Goal: Task Accomplishment & Management: Use online tool/utility

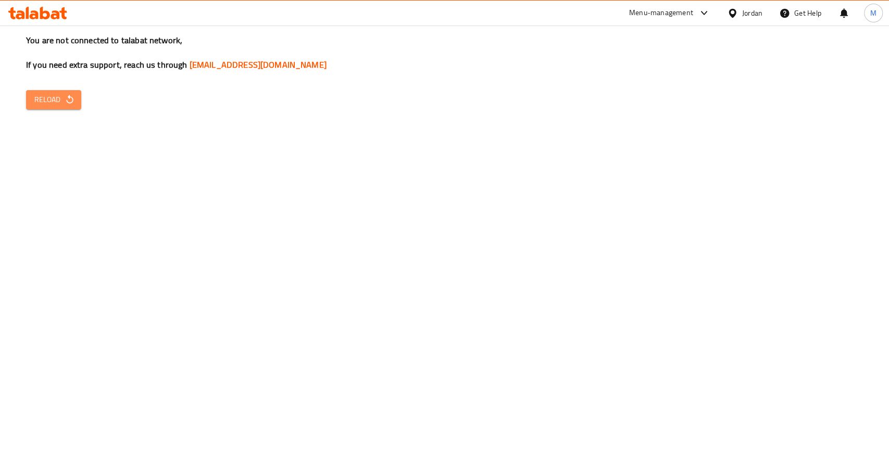
click at [56, 108] on button "Reload" at bounding box center [53, 99] width 55 height 19
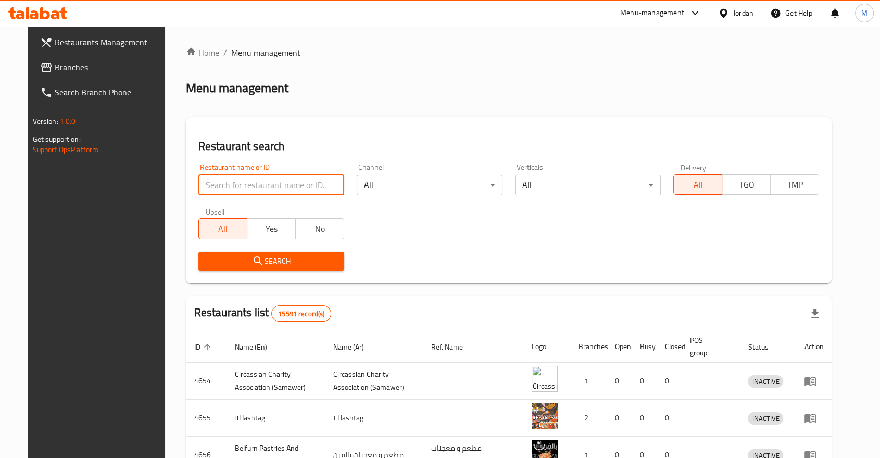
click at [198, 180] on input "search" at bounding box center [271, 184] width 146 height 21
type input "petra pet"
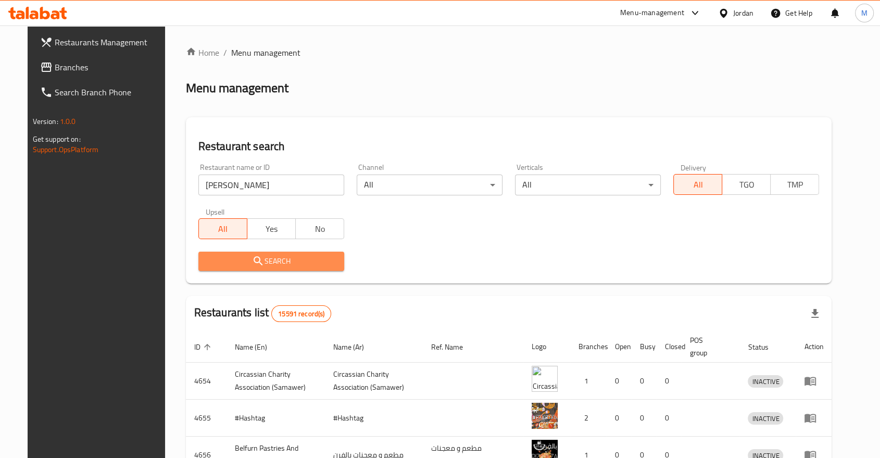
click at [265, 255] on span "Search" at bounding box center [271, 261] width 129 height 13
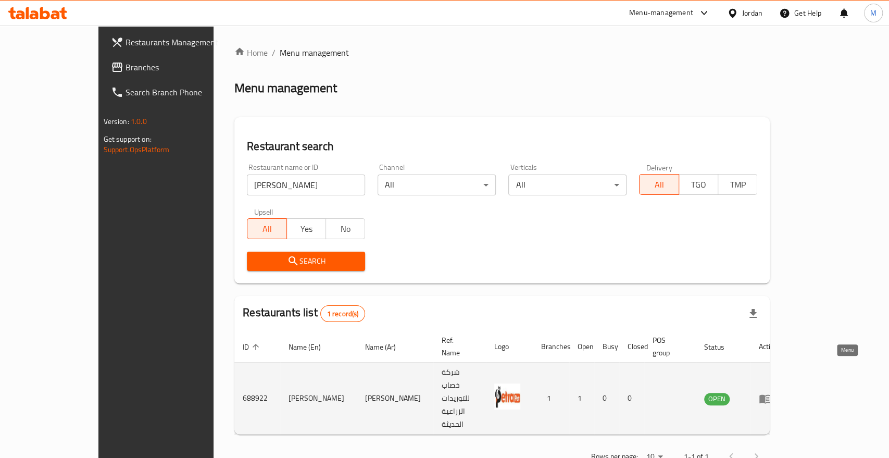
click at [771, 392] on icon "enhanced table" at bounding box center [765, 398] width 13 height 13
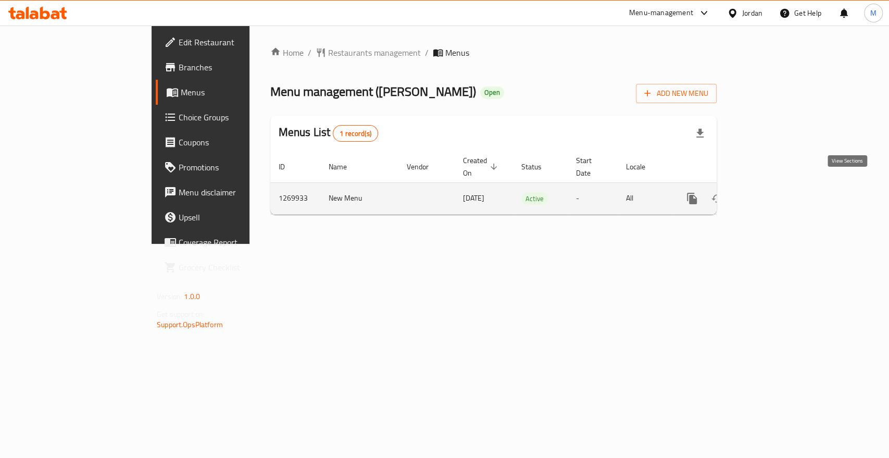
click at [774, 192] on icon "enhanced table" at bounding box center [767, 198] width 13 height 13
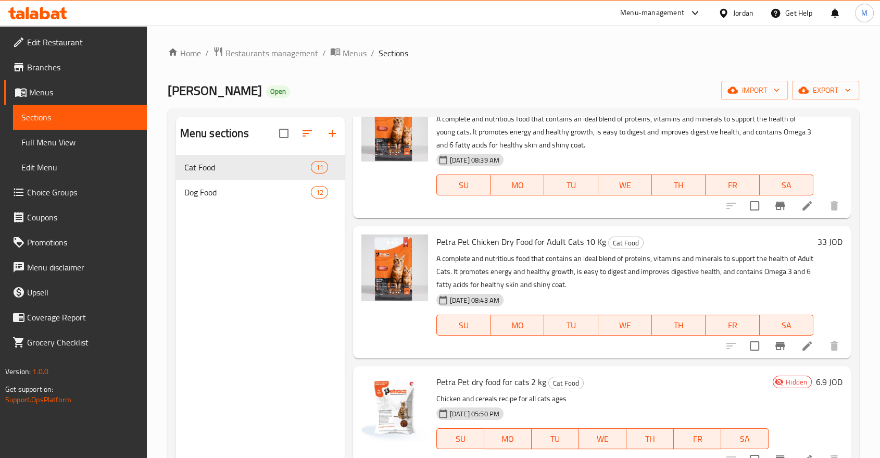
scroll to position [750, 0]
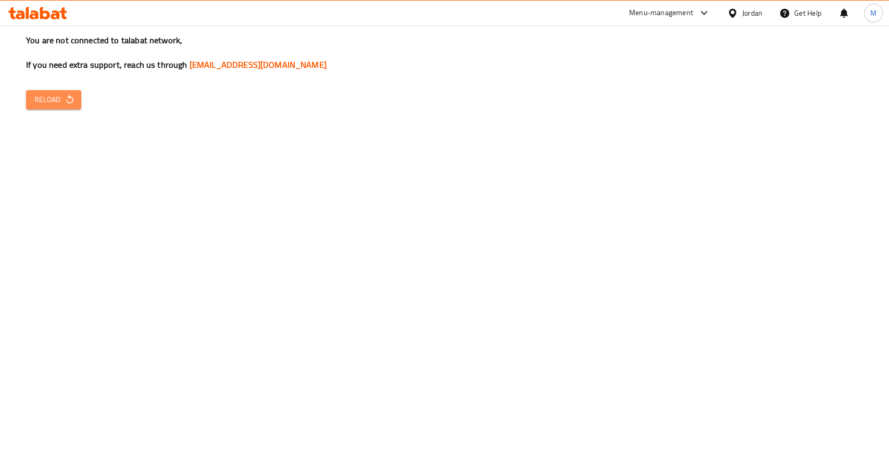
click at [66, 104] on icon "button" at bounding box center [70, 99] width 10 height 10
